Goal: Find specific page/section

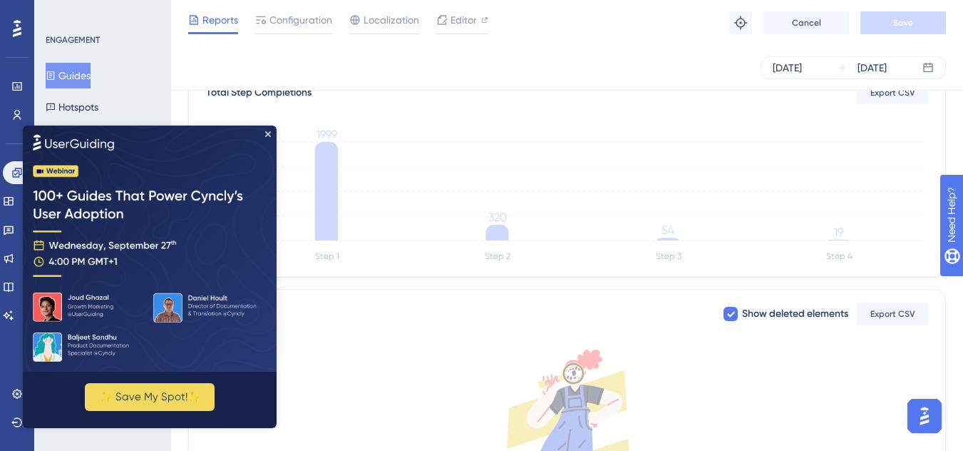
click at [268, 128] on img at bounding box center [150, 248] width 254 height 246
click at [268, 131] on icon "Close Preview" at bounding box center [268, 133] width 6 height 6
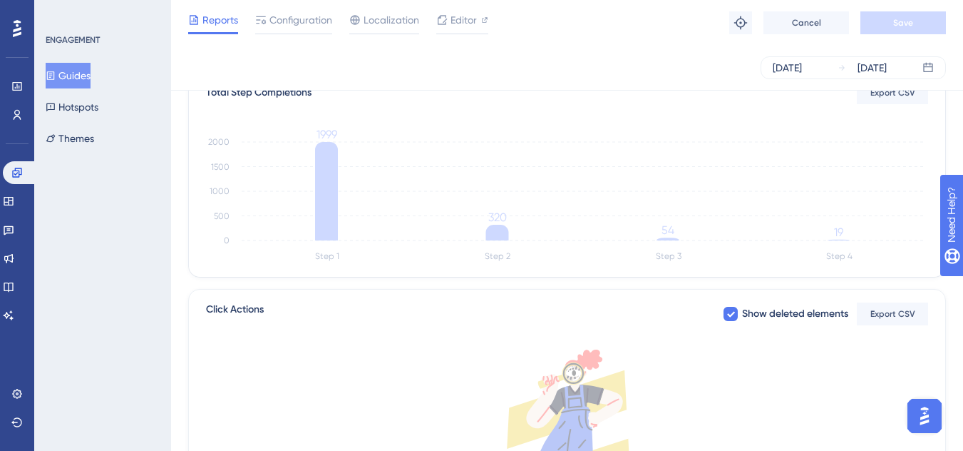
click at [84, 75] on button "Guides" at bounding box center [68, 76] width 45 height 26
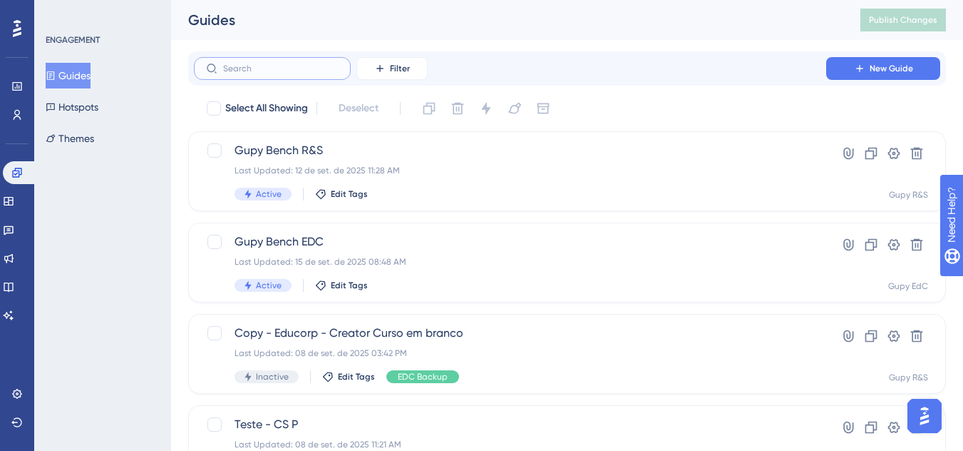
click at [278, 70] on input "text" at bounding box center [280, 68] width 115 height 10
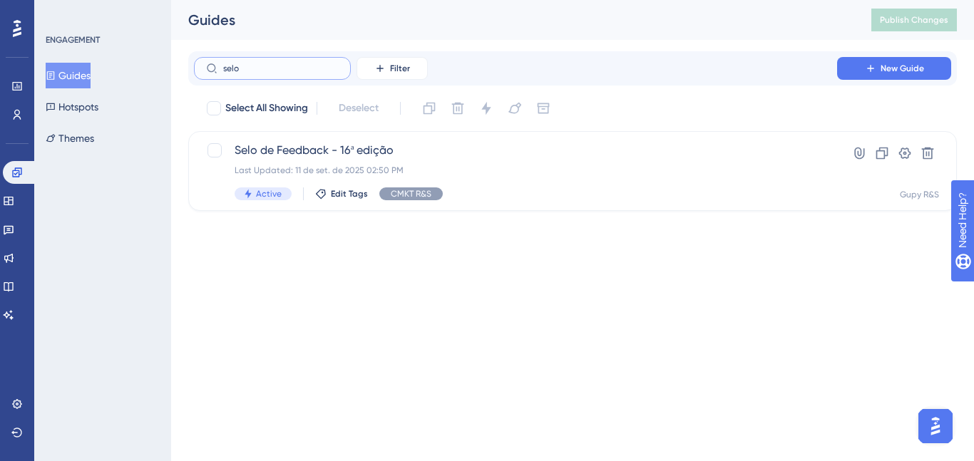
type input "selo"
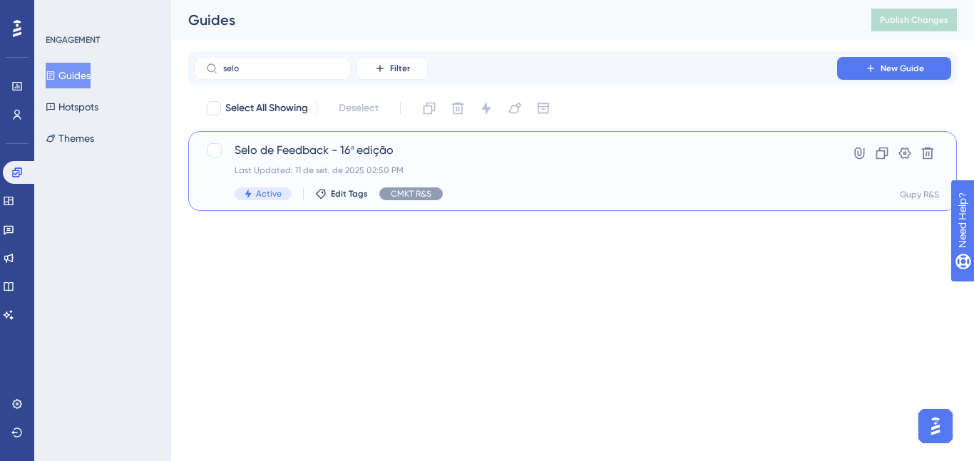
click at [418, 148] on span "Selo de Feedback - 16ª edição" at bounding box center [516, 150] width 562 height 17
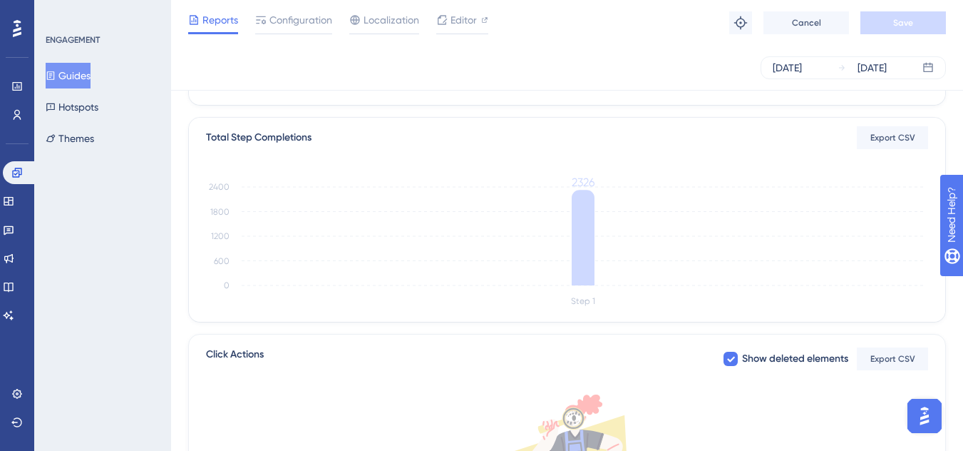
scroll to position [65, 0]
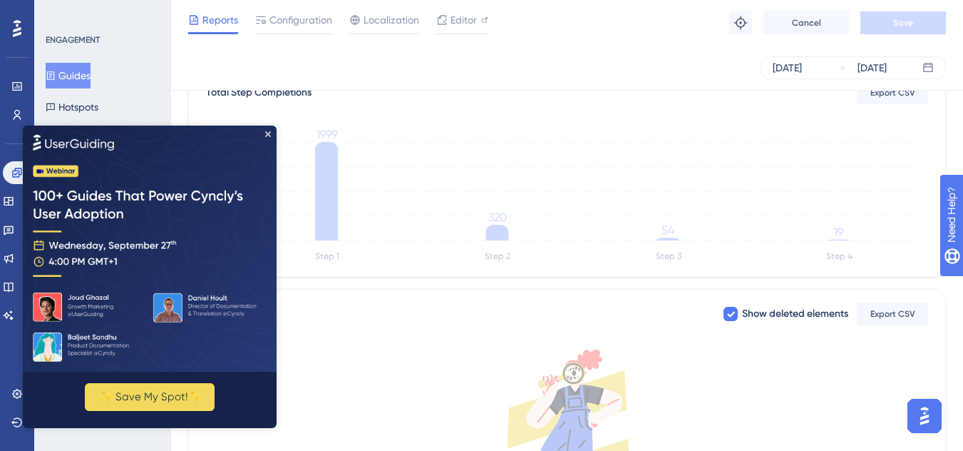
click at [269, 136] on img at bounding box center [150, 248] width 254 height 246
